Goal: Information Seeking & Learning: Learn about a topic

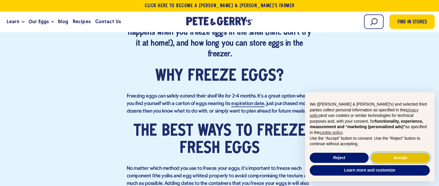
click at [399, 159] on button "Accept" at bounding box center [400, 157] width 59 height 10
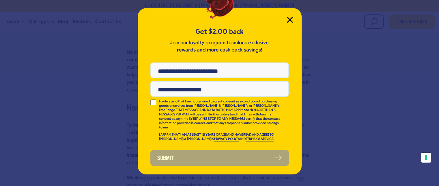
click at [292, 21] on icon "Close Modal" at bounding box center [290, 20] width 6 height 6
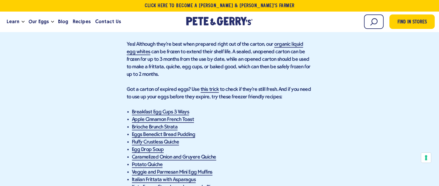
scroll to position [1176, 0]
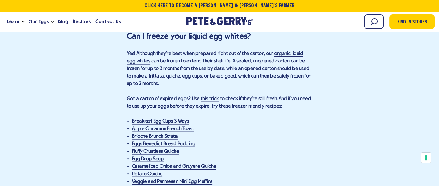
click at [131, 23] on div "Learn Our Hens Our Story FAQ Careers Farm With Us Egg Shortage Our Eggs" at bounding box center [88, 22] width 168 height 16
click at [78, 21] on span "Recipes" at bounding box center [82, 21] width 18 height 7
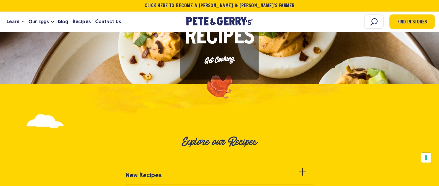
scroll to position [144, 0]
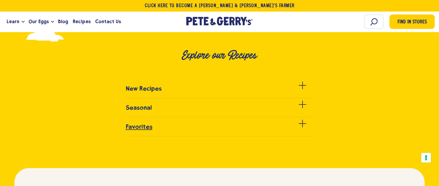
click at [142, 125] on h3 "Favorites" at bounding box center [139, 126] width 27 height 7
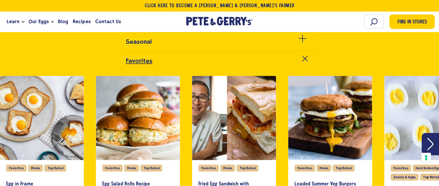
scroll to position [260, 0]
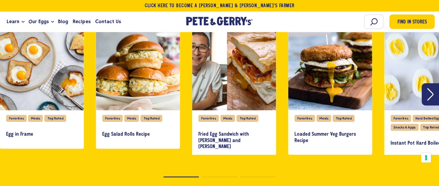
click at [431, 96] on icon "Next" at bounding box center [430, 94] width 6 height 12
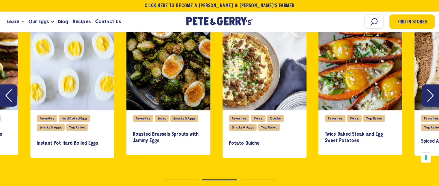
click at [429, 96] on icon "Next" at bounding box center [430, 95] width 6 height 12
